Goal: Task Accomplishment & Management: Use online tool/utility

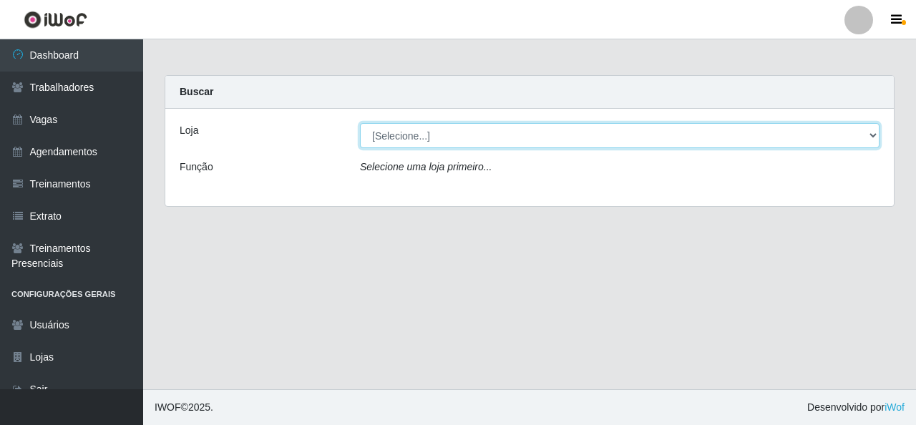
click at [876, 135] on select "[Selecione...] Rede Econômico - Malvinas Rede Econômico - Prata" at bounding box center [619, 135] width 519 height 25
select select "194"
click at [360, 123] on select "[Selecione...] Rede Econômico - Malvinas Rede Econômico - Prata" at bounding box center [619, 135] width 519 height 25
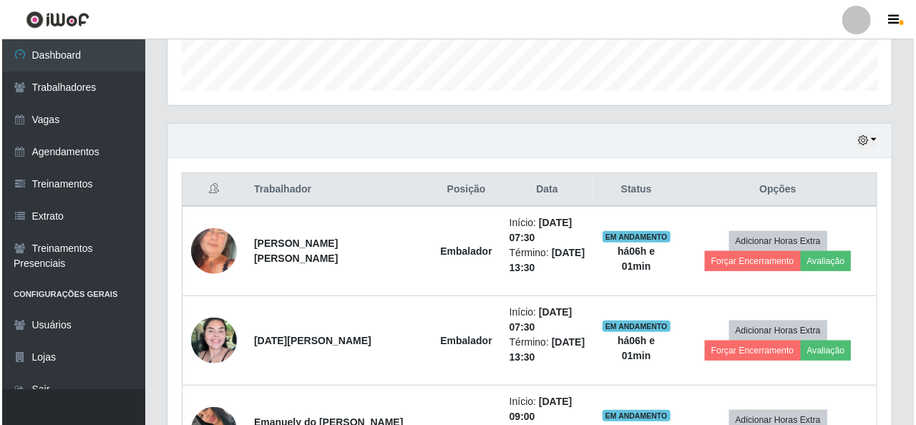
scroll to position [429, 0]
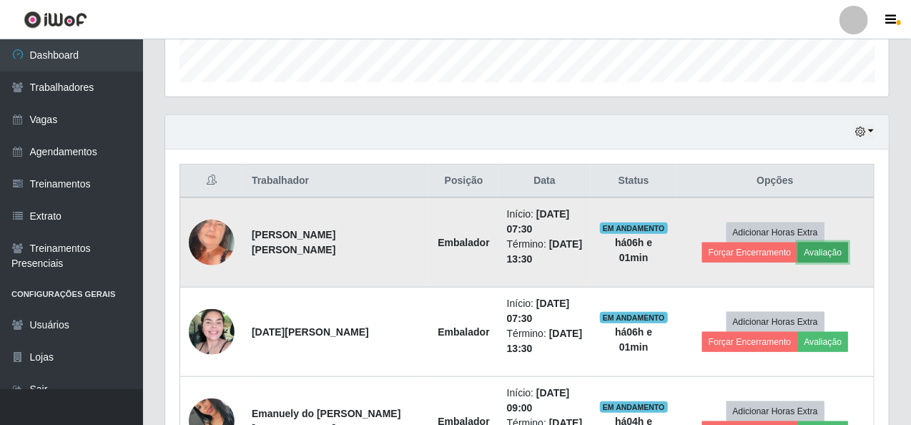
click at [798, 244] on button "Avaliação" at bounding box center [823, 253] width 51 height 20
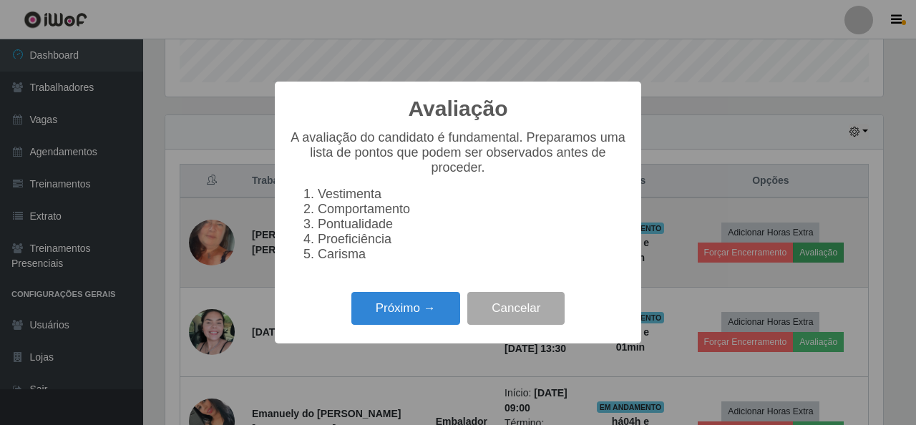
scroll to position [297, 718]
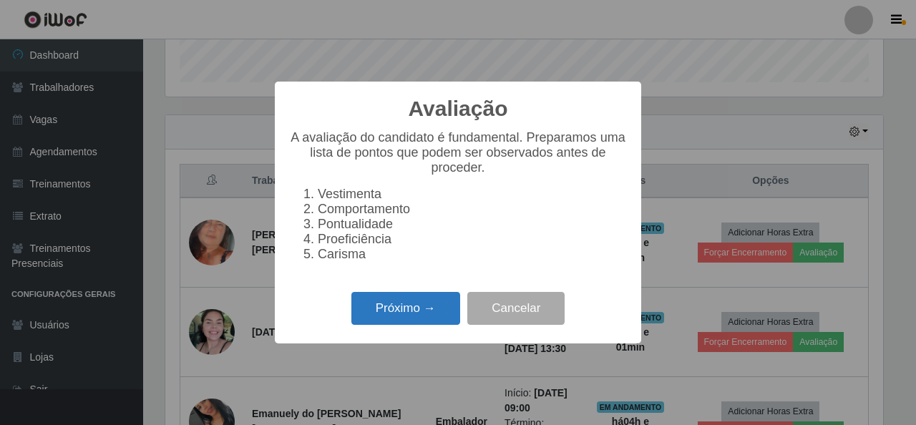
click at [399, 318] on button "Próximo →" at bounding box center [405, 309] width 109 height 34
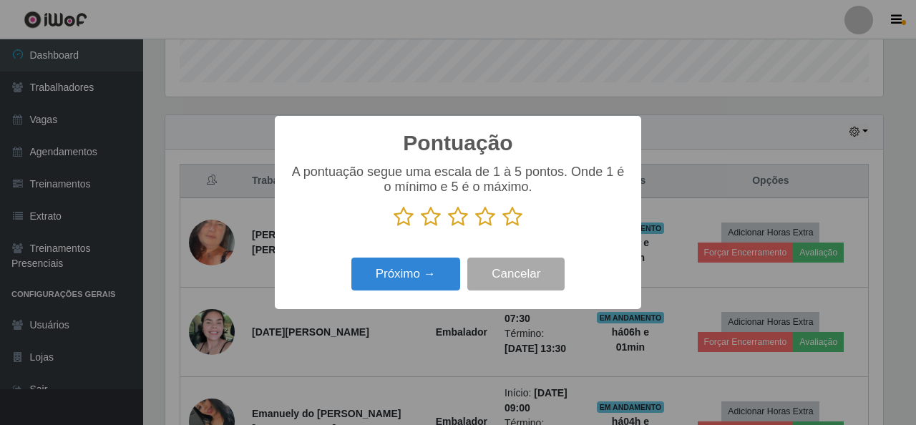
click at [516, 219] on icon at bounding box center [512, 216] width 20 height 21
click at [502, 227] on input "radio" at bounding box center [502, 227] width 0 height 0
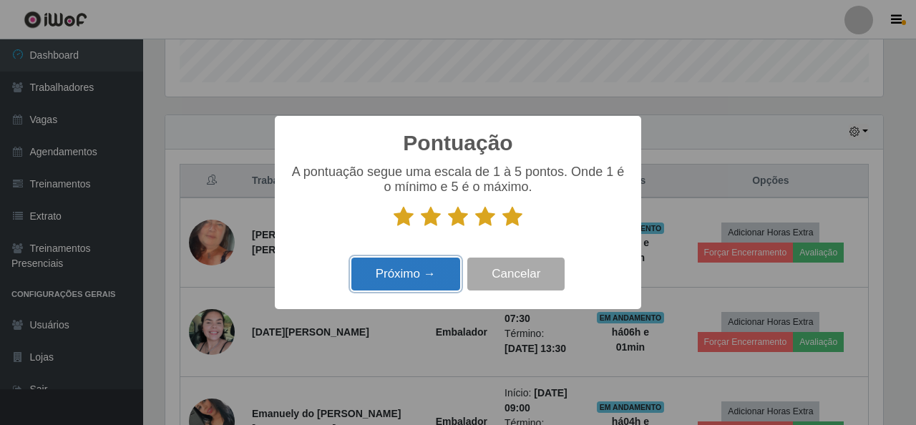
click at [415, 267] on button "Próximo →" at bounding box center [405, 275] width 109 height 34
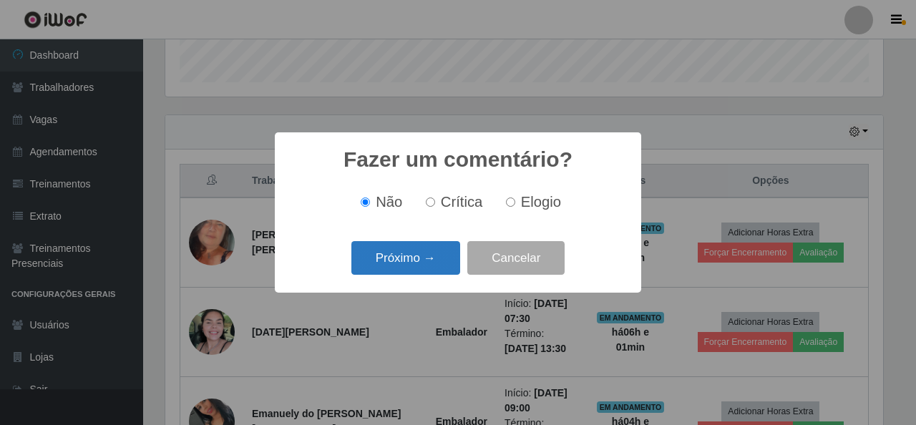
click at [415, 264] on button "Próximo →" at bounding box center [405, 258] width 109 height 34
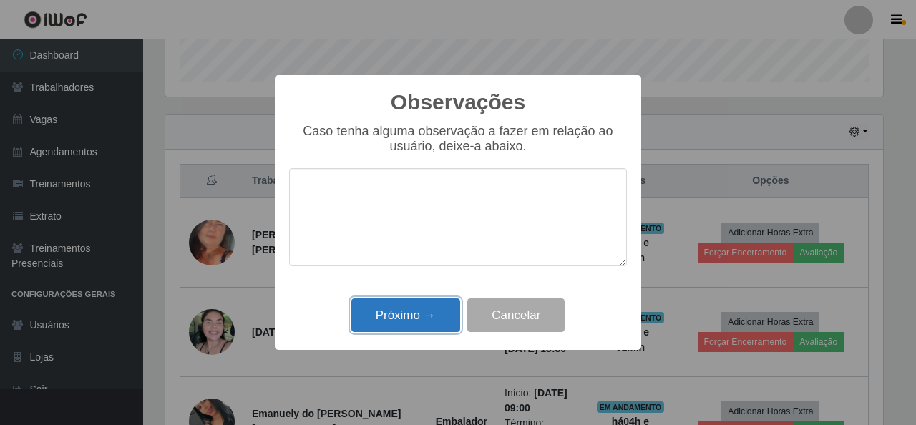
click at [412, 322] on button "Próximo →" at bounding box center [405, 315] width 109 height 34
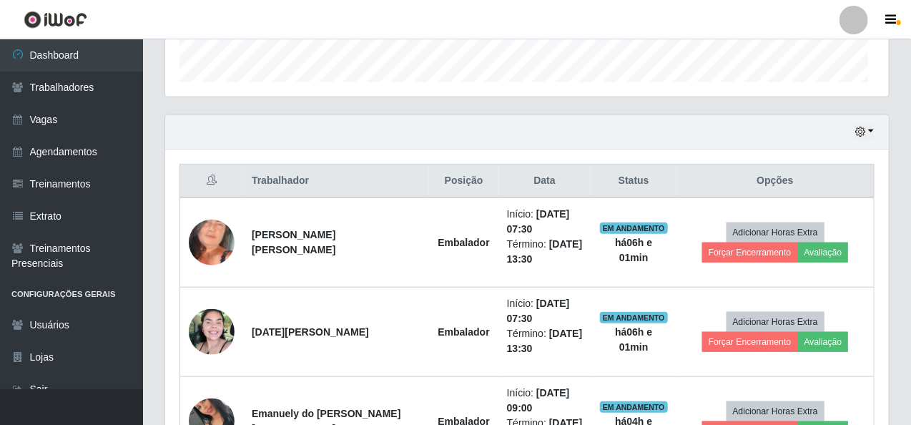
scroll to position [297, 724]
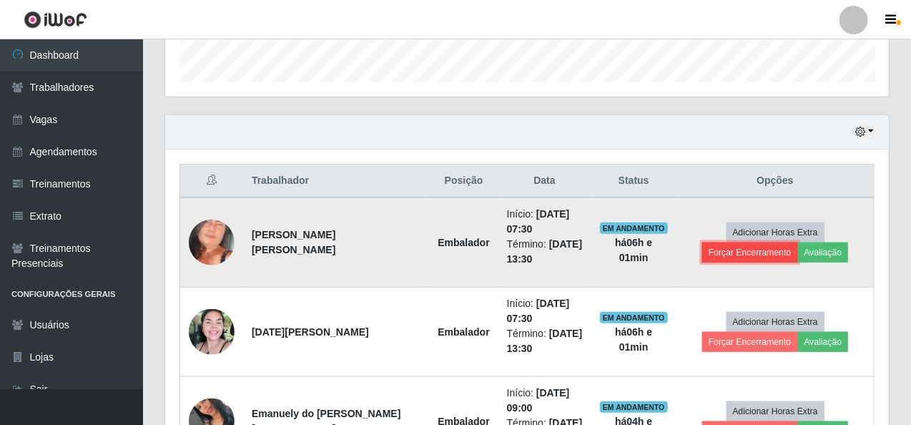
click at [798, 243] on button "Forçar Encerramento" at bounding box center [751, 253] width 96 height 20
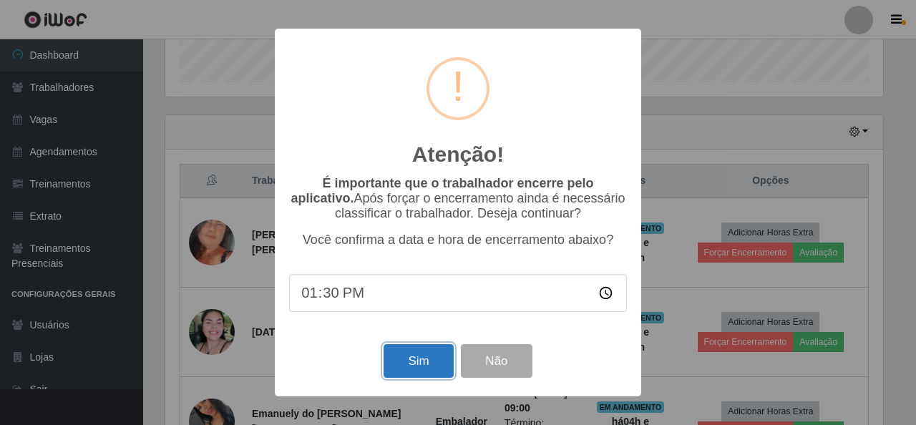
click at [413, 368] on button "Sim" at bounding box center [417, 361] width 69 height 34
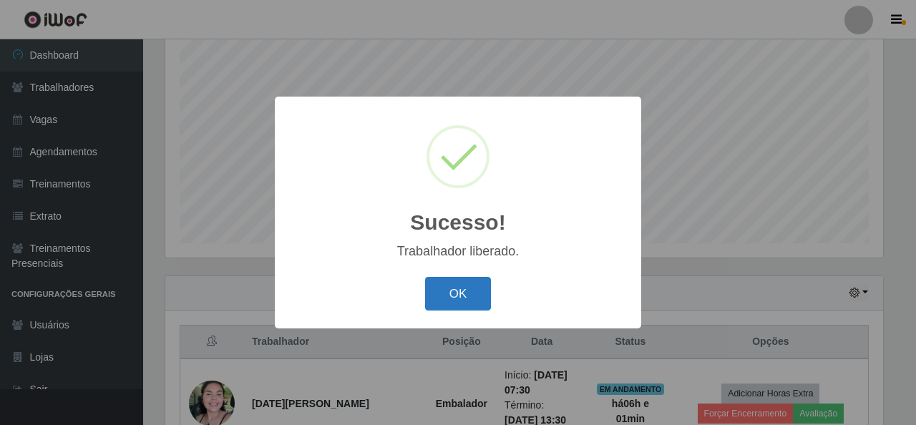
click at [454, 288] on button "OK" at bounding box center [458, 294] width 67 height 34
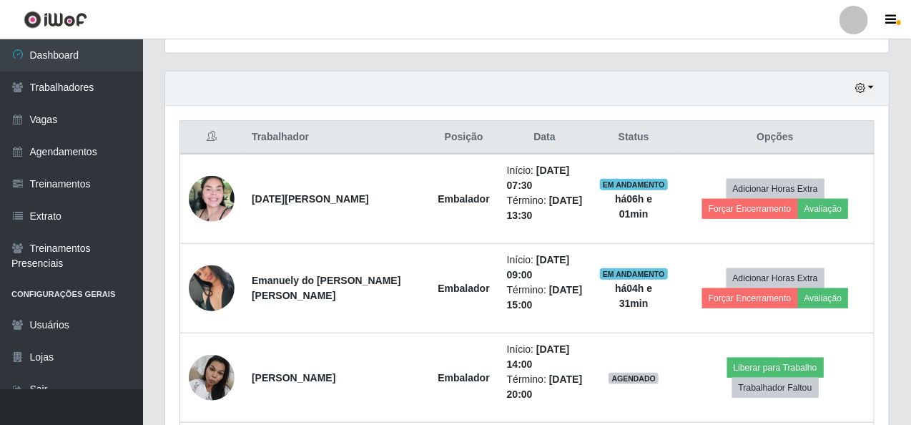
scroll to position [483, 0]
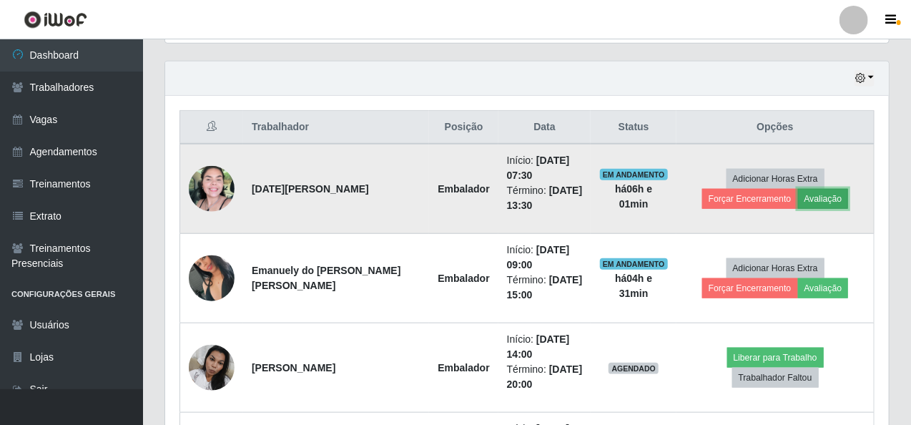
click at [798, 195] on button "Avaliação" at bounding box center [823, 199] width 51 height 20
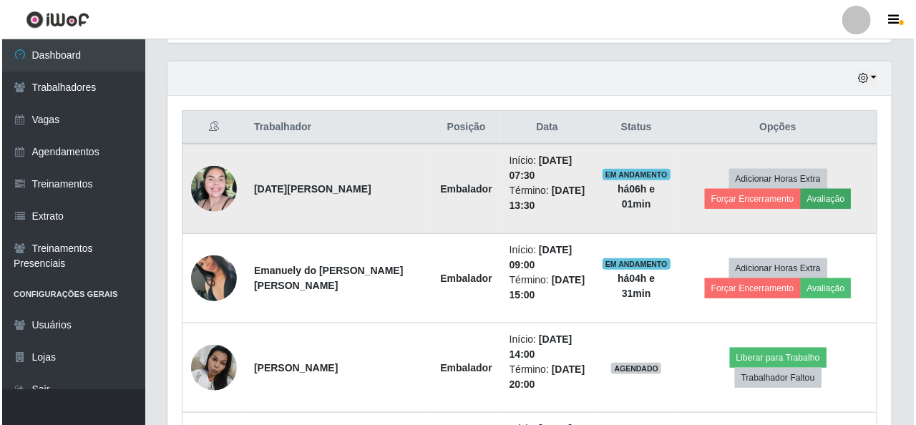
scroll to position [297, 718]
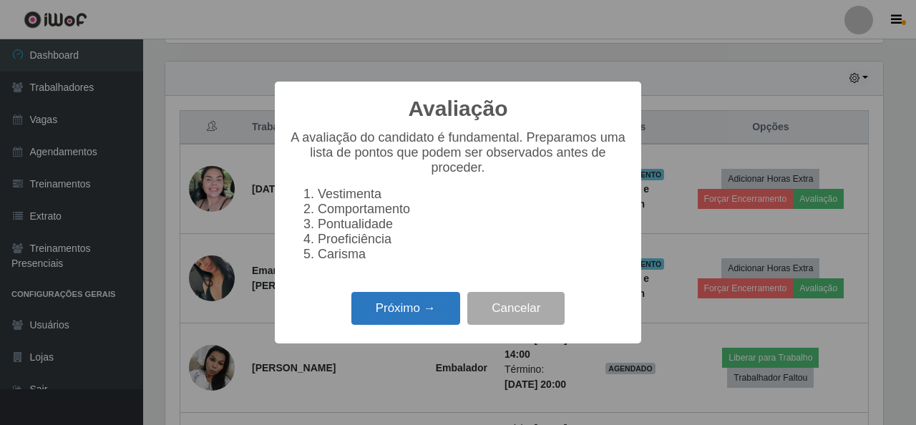
click at [378, 319] on button "Próximo →" at bounding box center [405, 309] width 109 height 34
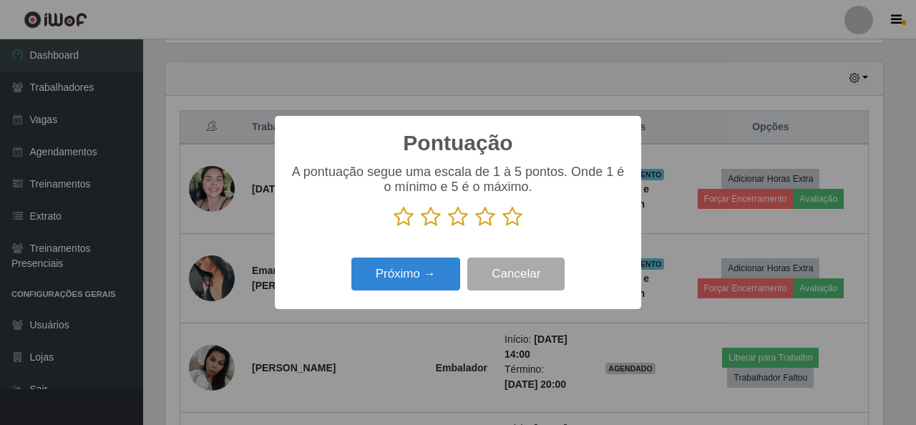
click at [515, 221] on icon at bounding box center [512, 216] width 20 height 21
click at [502, 227] on input "radio" at bounding box center [502, 227] width 0 height 0
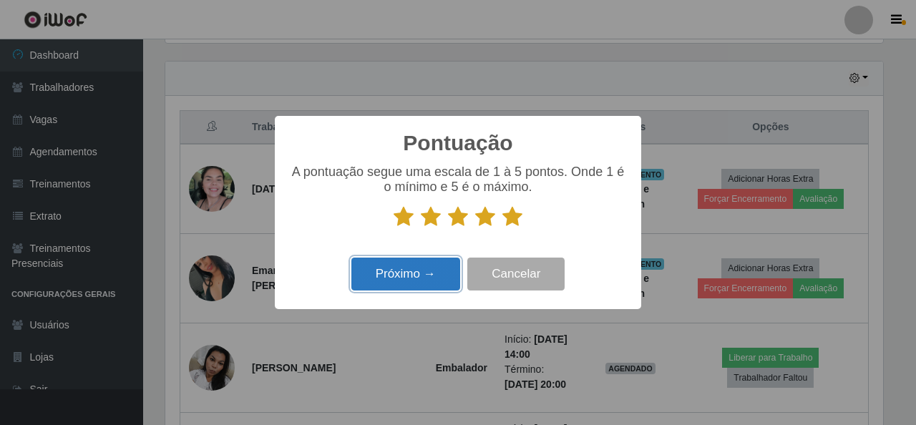
click at [419, 271] on button "Próximo →" at bounding box center [405, 275] width 109 height 34
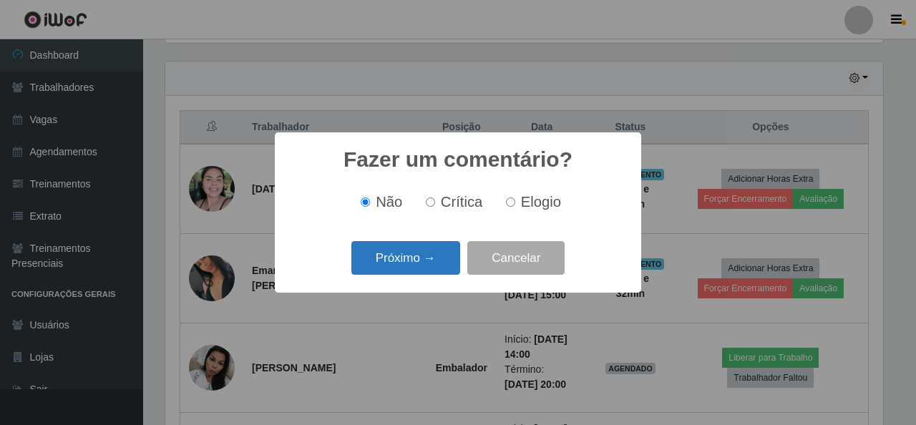
click at [408, 259] on button "Próximo →" at bounding box center [405, 258] width 109 height 34
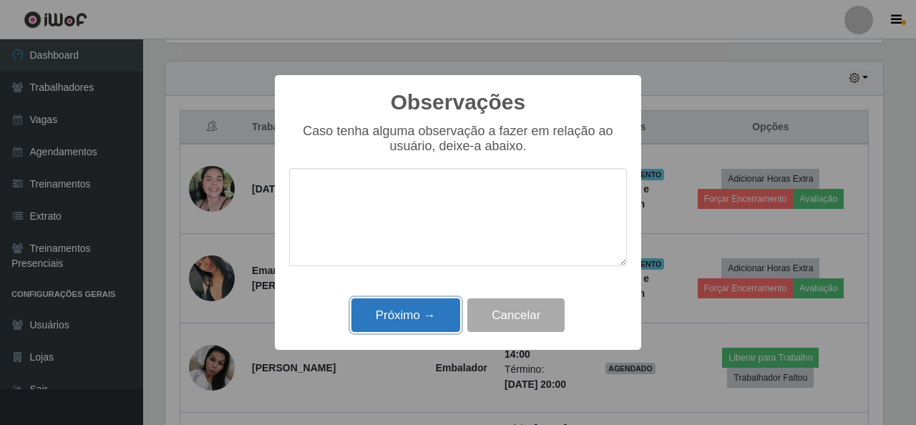
click at [409, 309] on button "Próximo →" at bounding box center [405, 315] width 109 height 34
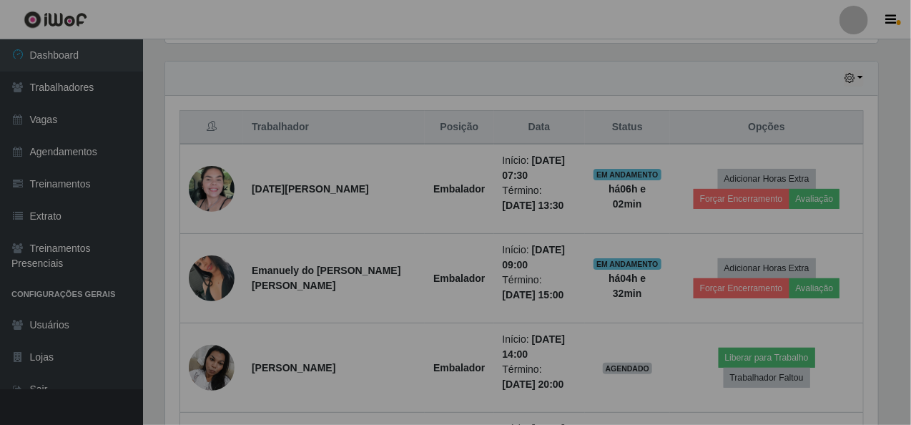
scroll to position [297, 724]
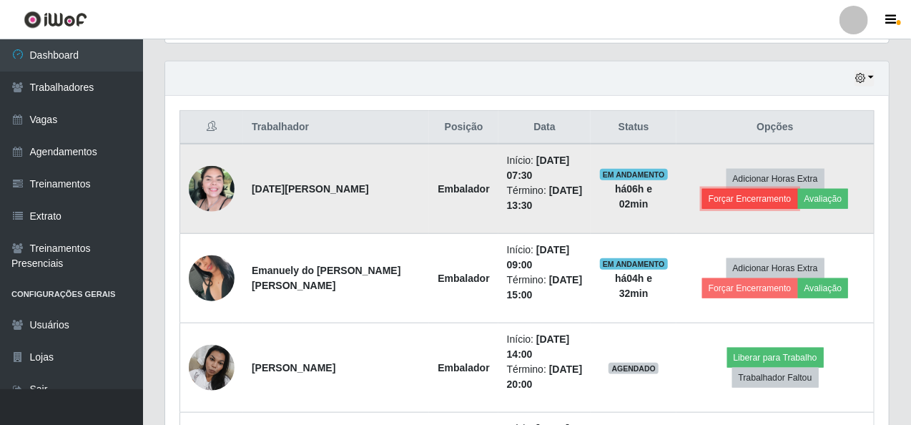
click at [794, 189] on button "Forçar Encerramento" at bounding box center [751, 199] width 96 height 20
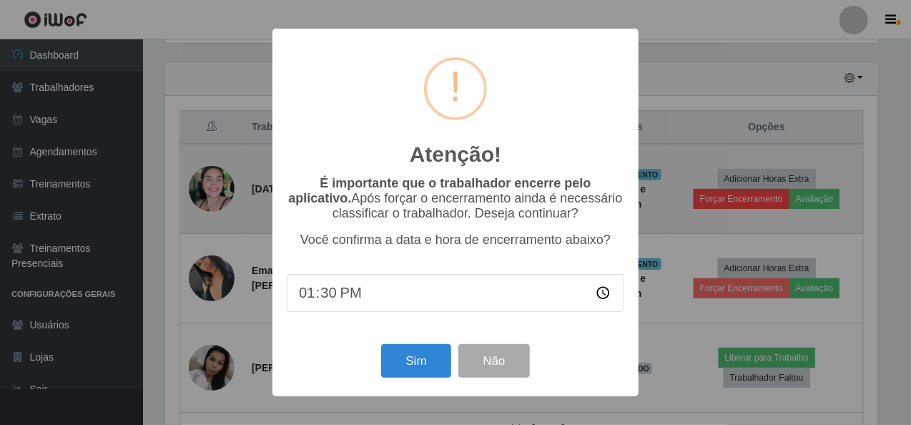
scroll to position [297, 718]
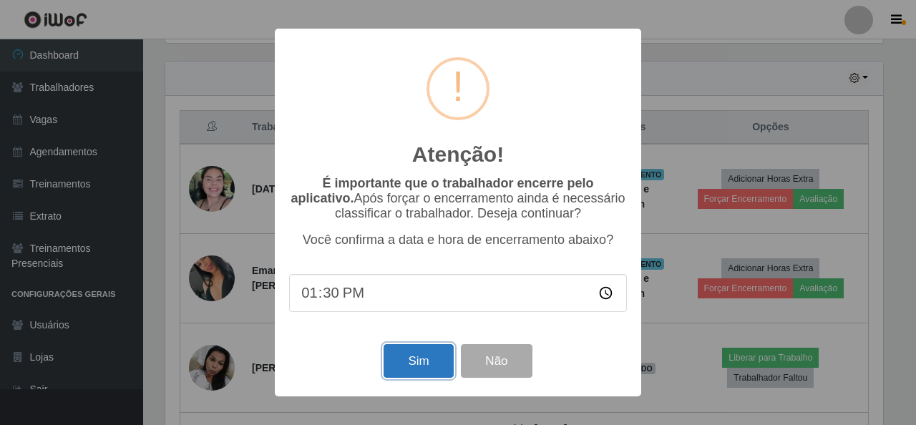
click at [411, 361] on button "Sim" at bounding box center [417, 361] width 69 height 34
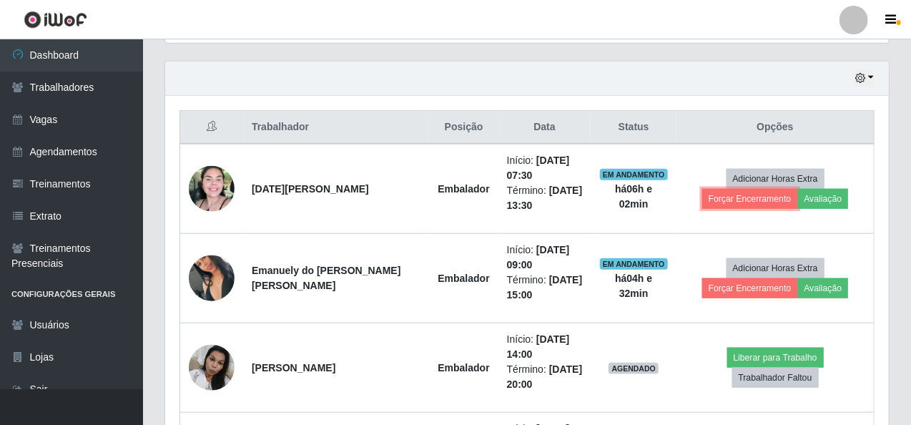
scroll to position [0, 0]
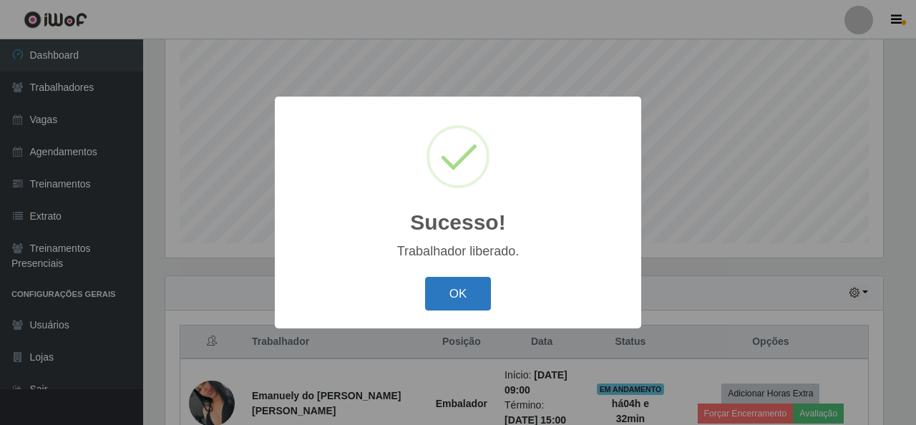
click at [449, 293] on button "OK" at bounding box center [458, 294] width 67 height 34
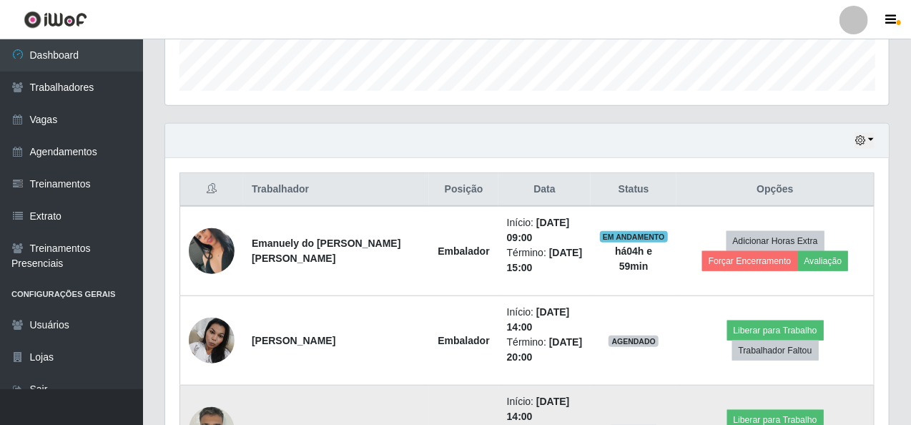
scroll to position [625, 0]
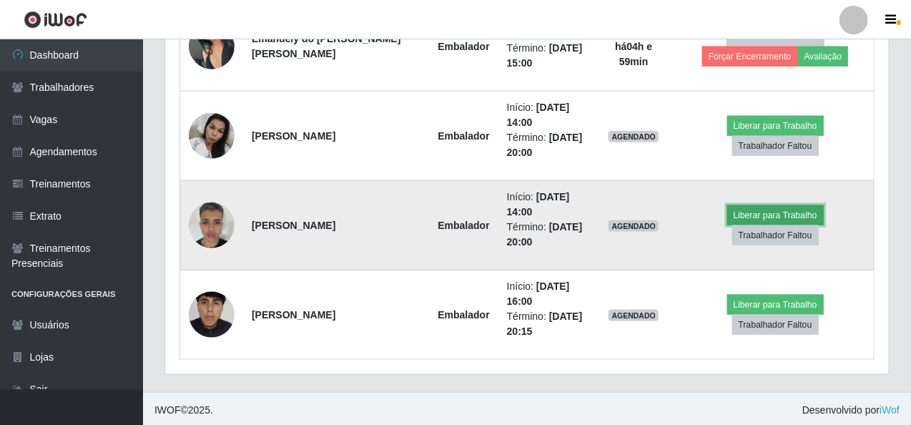
click at [739, 220] on button "Liberar para Trabalho" at bounding box center [776, 215] width 97 height 20
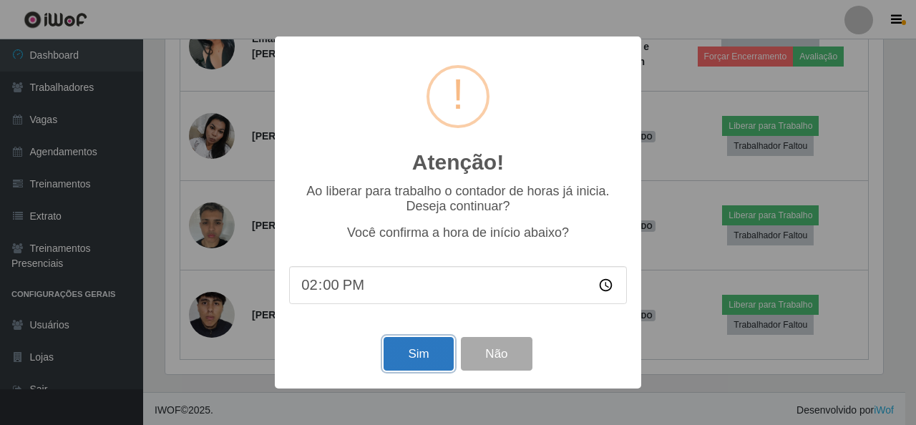
click at [441, 363] on button "Sim" at bounding box center [417, 354] width 69 height 34
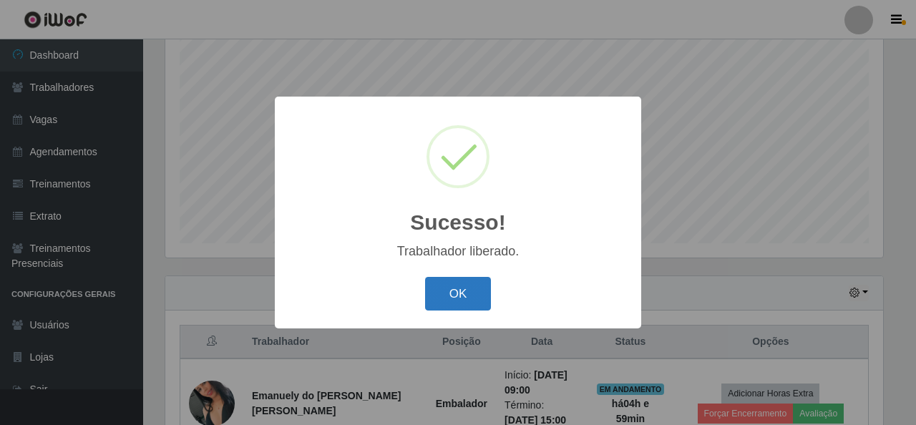
click at [445, 298] on button "OK" at bounding box center [458, 294] width 67 height 34
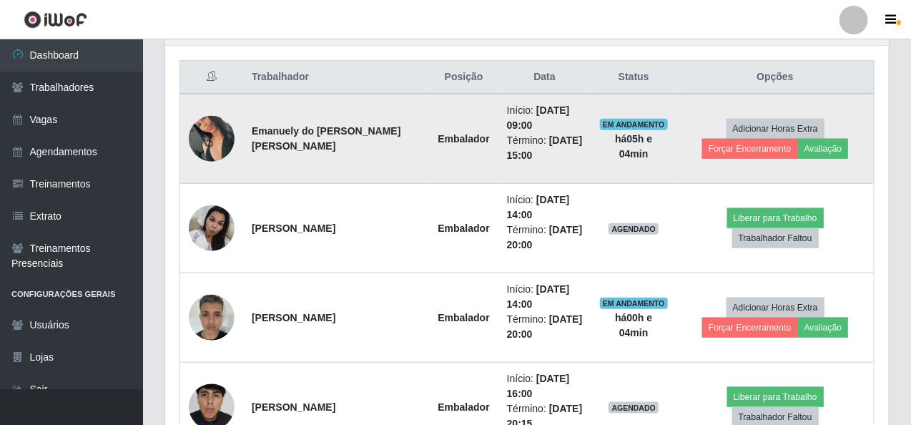
scroll to position [554, 0]
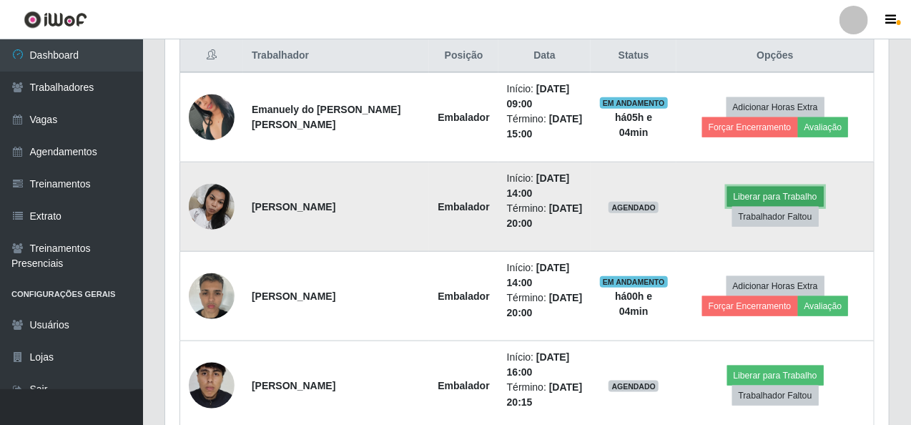
click at [739, 200] on button "Liberar para Trabalho" at bounding box center [776, 197] width 97 height 20
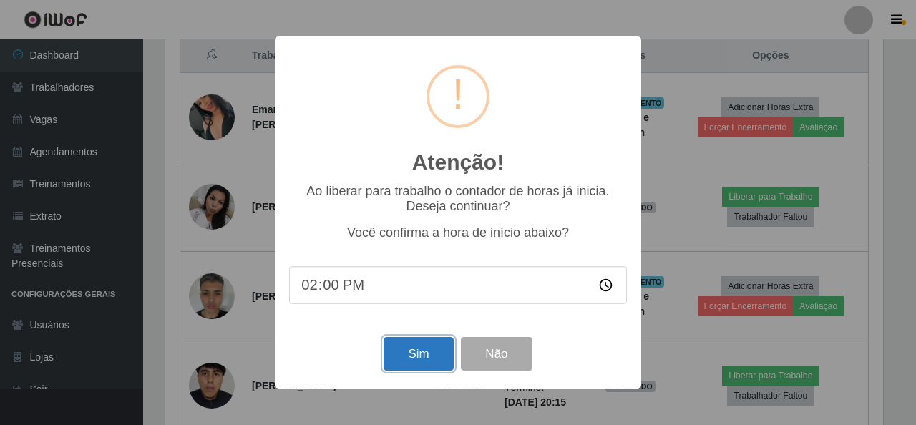
click at [414, 348] on button "Sim" at bounding box center [417, 354] width 69 height 34
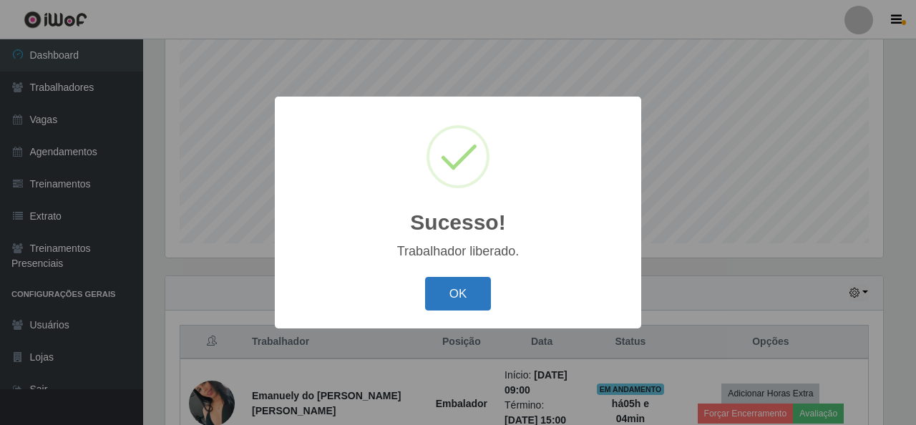
click at [478, 290] on button "OK" at bounding box center [458, 294] width 67 height 34
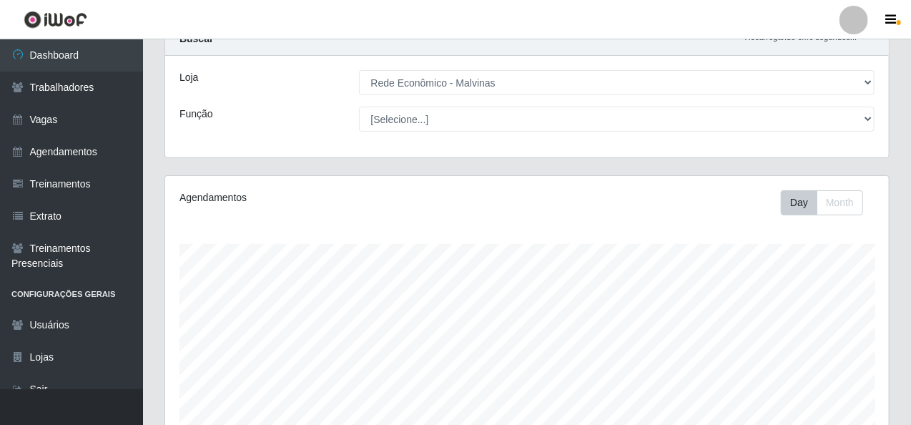
scroll to position [0, 0]
